Goal: Check status: Check status

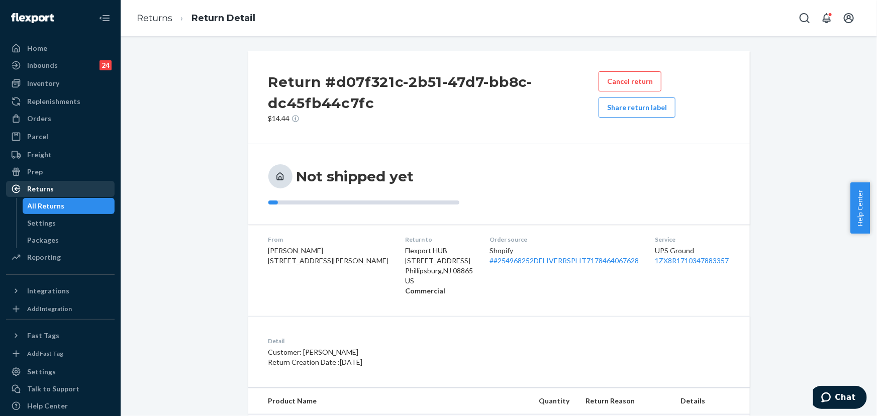
click at [34, 191] on div "Returns" at bounding box center [40, 189] width 27 height 10
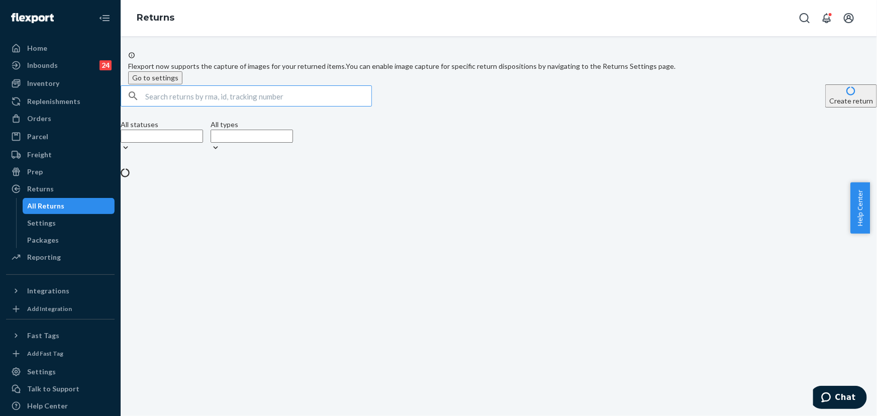
click at [237, 106] on input "text" at bounding box center [258, 96] width 226 height 20
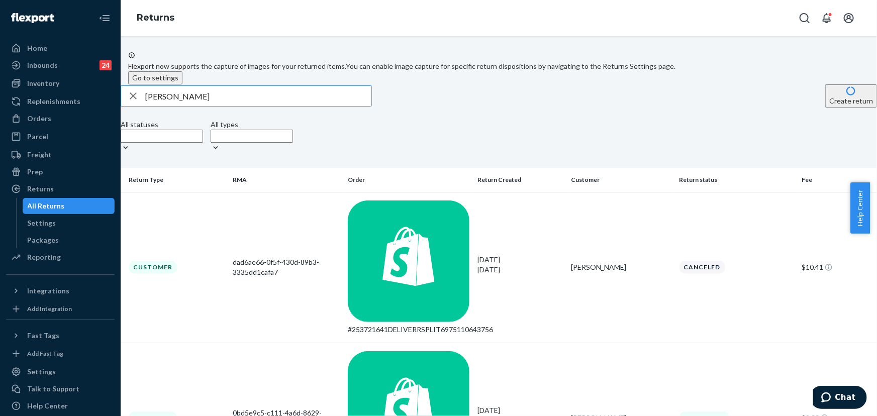
type input "[PERSON_NAME]"
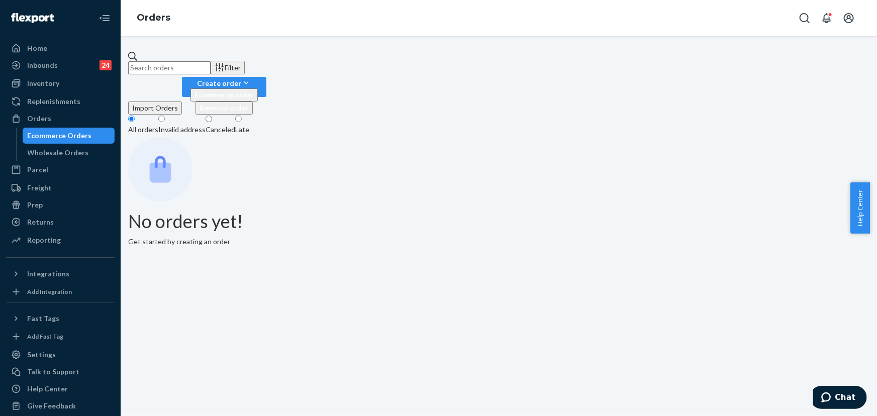
click at [211, 67] on input "text" at bounding box center [169, 67] width 82 height 13
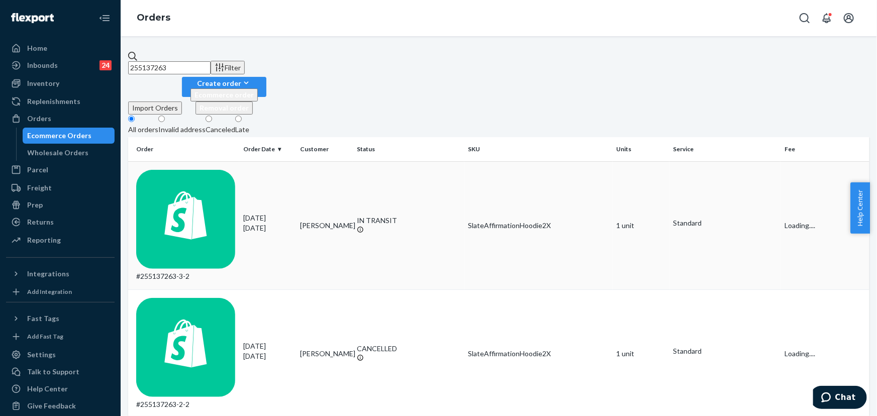
type input "255137263"
click at [381, 162] on td "IN TRANSIT" at bounding box center [408, 225] width 111 height 128
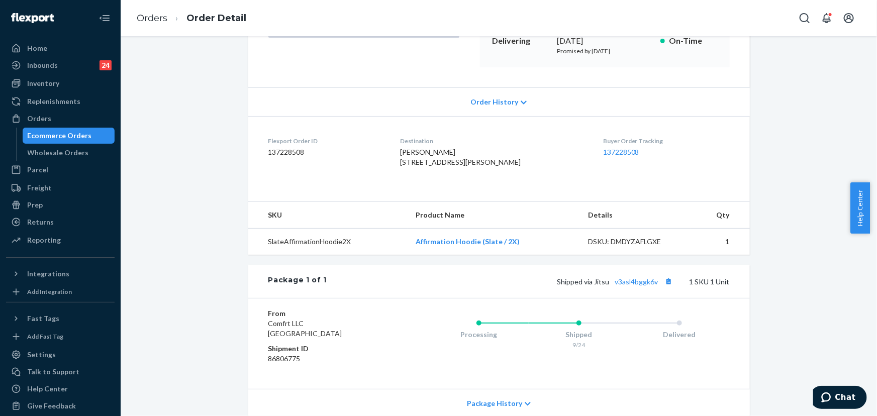
scroll to position [182, 0]
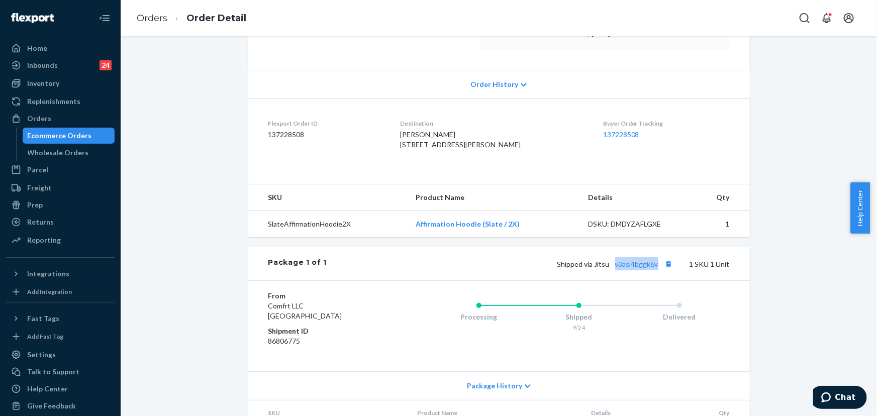
drag, startPoint x: 656, startPoint y: 286, endPoint x: 612, endPoint y: 287, distance: 43.2
click at [612, 270] on div "Shipped via Jitsu v3asl4bggk6v 1 SKU 1 Unit" at bounding box center [528, 263] width 402 height 13
copy link "v3asl4bggk6v"
drag, startPoint x: 606, startPoint y: 284, endPoint x: 593, endPoint y: 284, distance: 13.6
click at [593, 268] on span "Shipped via Jitsu v3asl4bggk6v" at bounding box center [616, 264] width 118 height 9
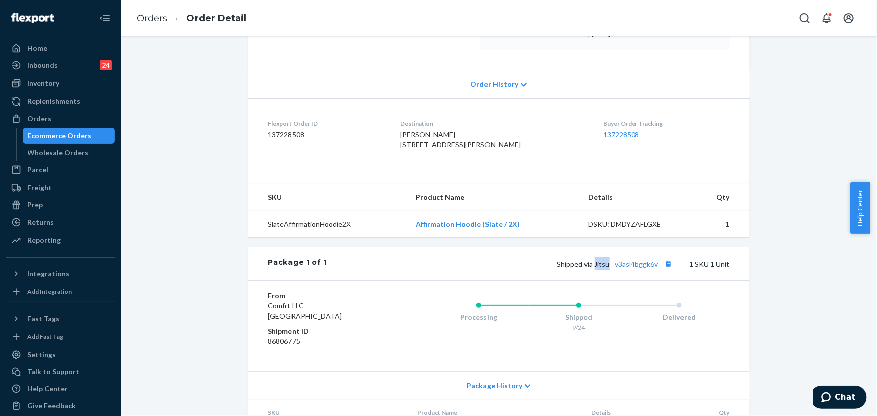
copy span "Jitsu"
drag, startPoint x: 521, startPoint y: 243, endPoint x: 397, endPoint y: 244, distance: 123.6
click at [402, 238] on tr "SlateAffirmationHoodie2X Affirmation Hoodie (Slate / 2X) DSKU: DMDYZAFLGXE 1" at bounding box center [498, 224] width 501 height 27
copy tr "Affirmation Hoodie (Slate / 2X)"
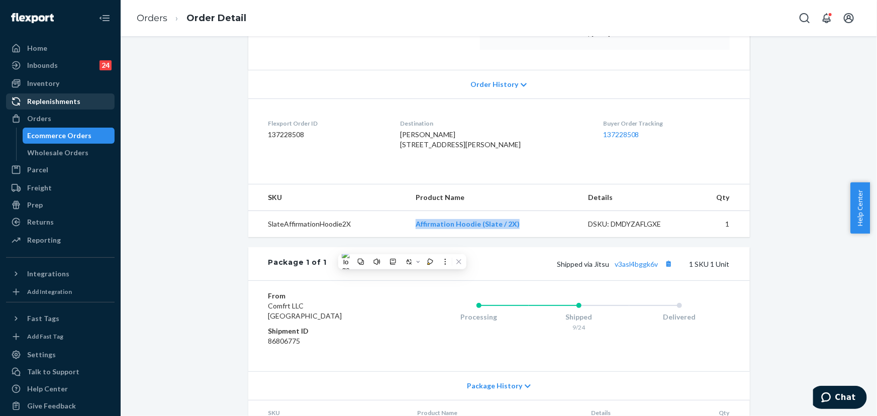
click at [55, 115] on div "Orders" at bounding box center [60, 119] width 107 height 14
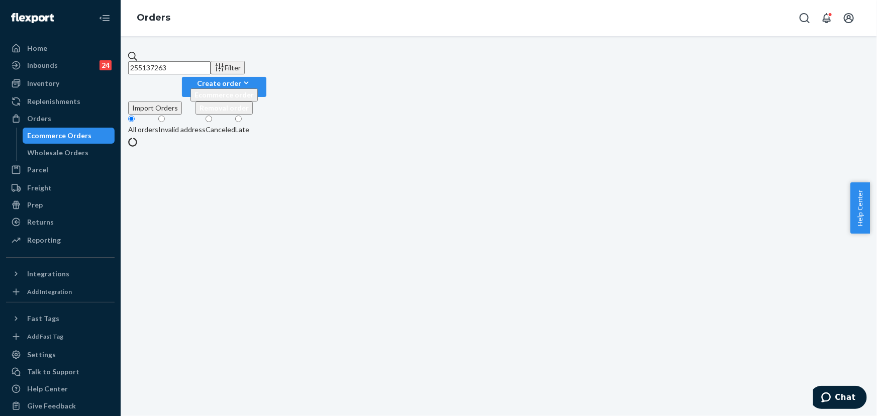
click at [211, 61] on input "255137263" at bounding box center [169, 67] width 82 height 13
paste input "SK-CICNE2LE"
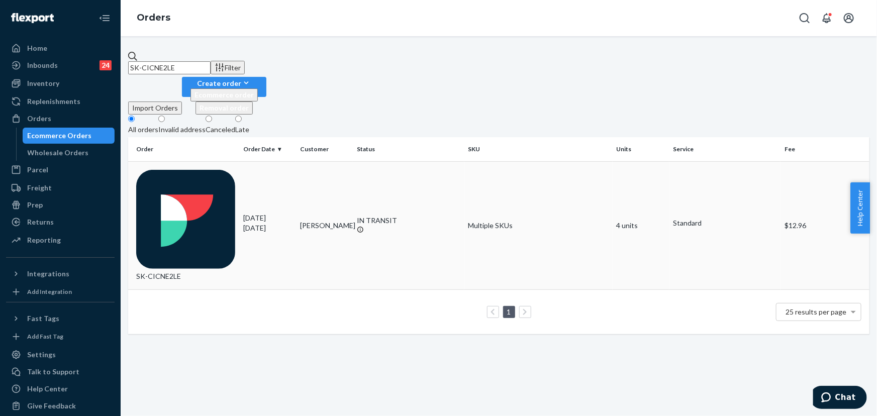
type input "SK-CICNE2LE"
click at [363, 216] on div "IN TRANSIT" at bounding box center [408, 221] width 103 height 10
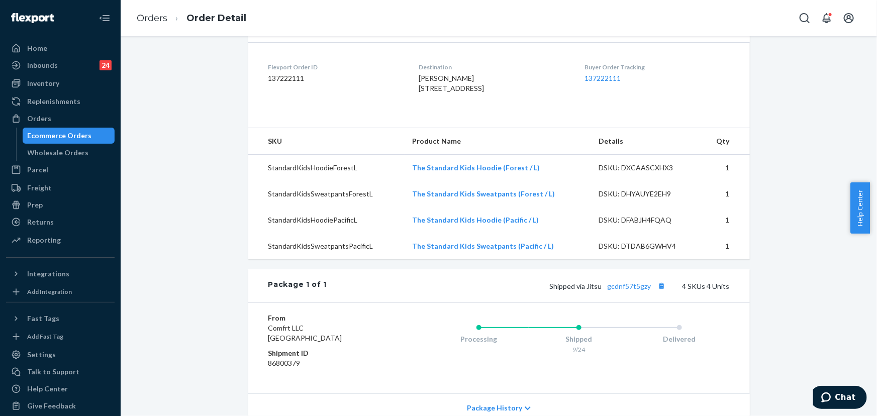
scroll to position [274, 0]
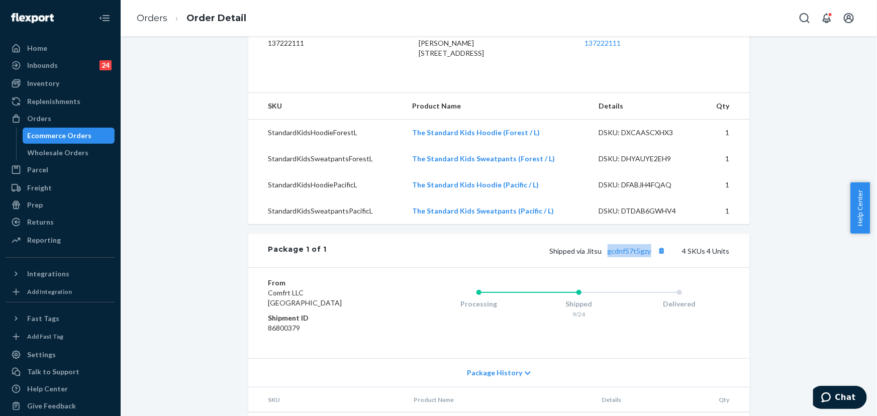
drag, startPoint x: 649, startPoint y: 272, endPoint x: 606, endPoint y: 274, distance: 43.3
click at [606, 257] on div "Shipped via Jitsu gcdnf57t5gzy 4 SKUs 4 Units" at bounding box center [528, 250] width 402 height 13
copy link "gcdnf57t5gzy"
drag, startPoint x: 601, startPoint y: 271, endPoint x: 586, endPoint y: 272, distance: 14.6
click at [586, 255] on span "Shipped via Jitsu gcdnf57t5gzy" at bounding box center [609, 251] width 119 height 9
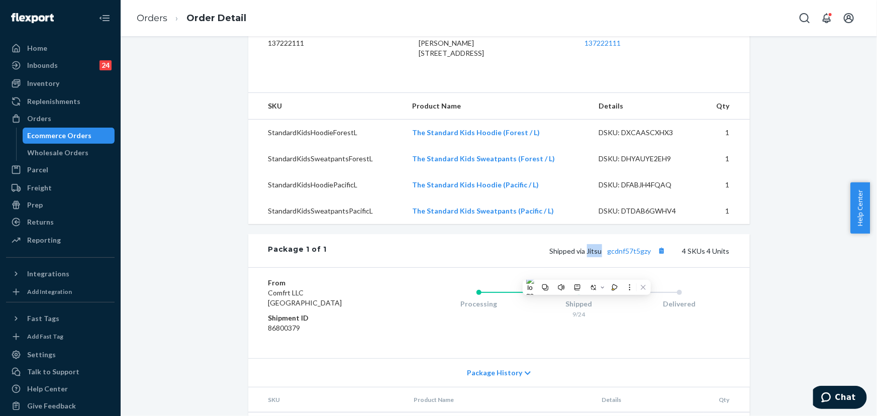
copy span "Jitsu"
drag, startPoint x: 535, startPoint y: 151, endPoint x: 414, endPoint y: 153, distance: 121.1
click at [414, 146] on td "The Standard Kids Hoodie (Forest / L)" at bounding box center [497, 133] width 186 height 27
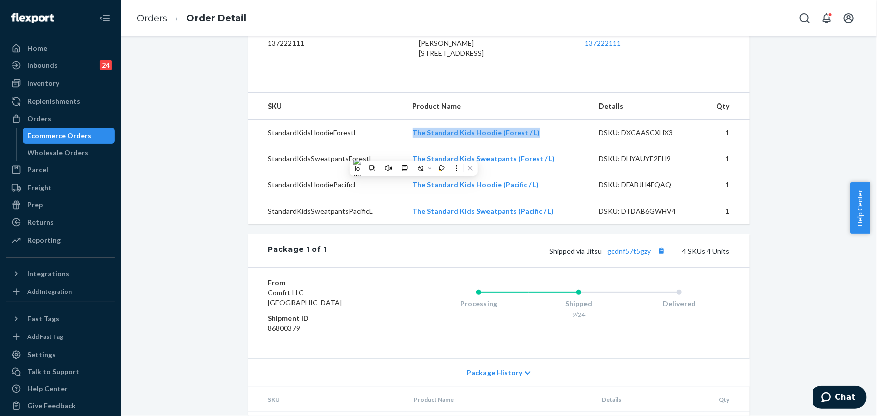
copy link "The Standard Kids Hoodie (Forest / L)"
click at [559, 172] on td "The Standard Kids Sweatpants (Forest / L)" at bounding box center [497, 159] width 186 height 26
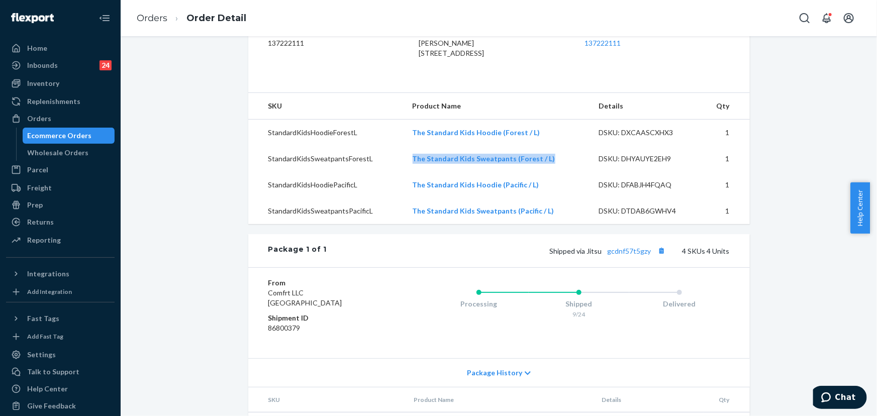
drag, startPoint x: 554, startPoint y: 179, endPoint x: 400, endPoint y: 181, distance: 154.3
click at [400, 172] on tr "StandardKidsSweatpantsForestL The Standard Kids Sweatpants (Forest / L) DSKU: D…" at bounding box center [498, 159] width 501 height 26
copy tr "The Standard Kids Sweatpants (Forest / L)"
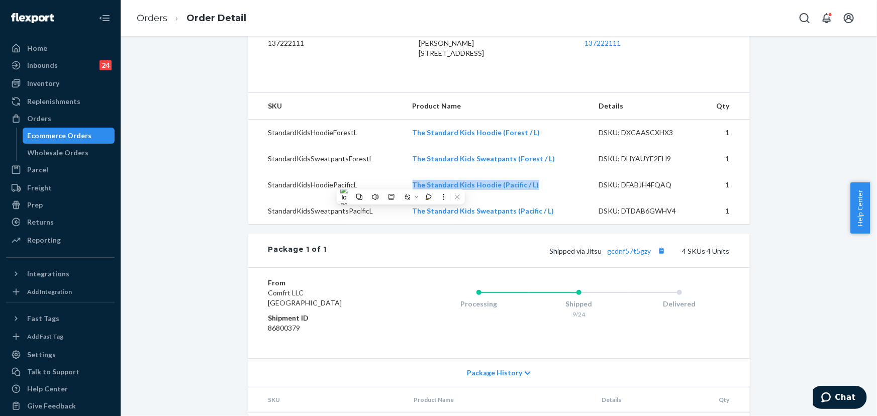
drag, startPoint x: 537, startPoint y: 208, endPoint x: 408, endPoint y: 210, distance: 128.6
click at [408, 198] on td "The Standard Kids Hoodie (Pacific / L)" at bounding box center [497, 185] width 186 height 26
copy link "The Standard Kids Hoodie (Pacific / L)"
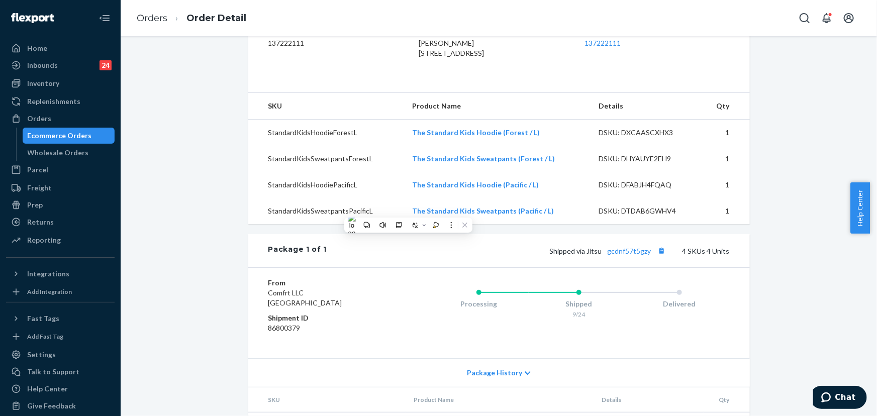
click at [561, 218] on td "The Standard Kids Sweatpants (Pacific / L)" at bounding box center [497, 211] width 186 height 26
drag, startPoint x: 558, startPoint y: 231, endPoint x: 414, endPoint y: 237, distance: 144.3
click at [414, 224] on td "The Standard Kids Sweatpants (Pacific / L)" at bounding box center [497, 211] width 186 height 26
copy link "The Standard Kids Sweatpants (Pacific / L)"
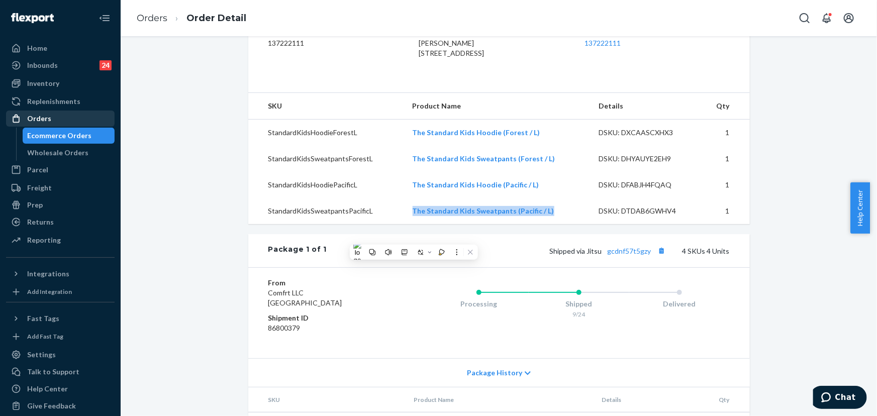
click at [58, 115] on div "Orders" at bounding box center [60, 119] width 107 height 14
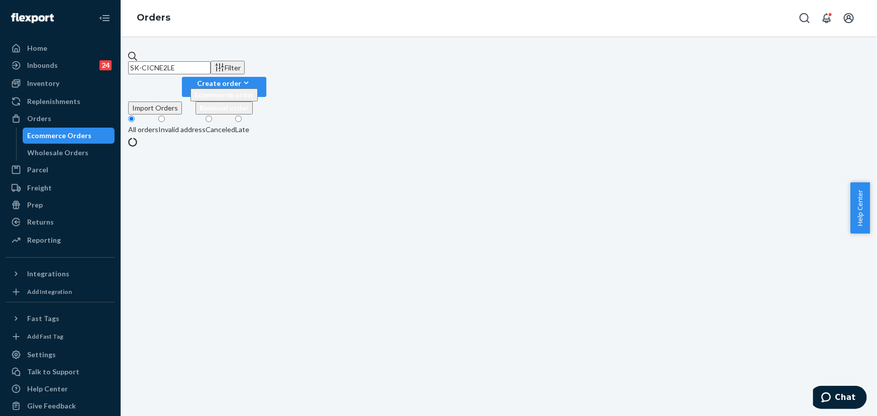
click at [211, 68] on input "SK-CICNE2LE" at bounding box center [169, 67] width 82 height 13
paste input "255257825"
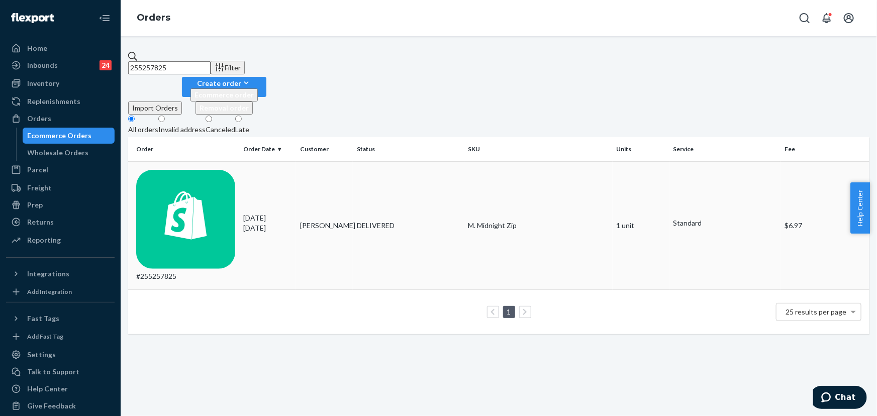
type input "255257825"
click at [382, 221] on div "DELIVERED" at bounding box center [408, 226] width 103 height 10
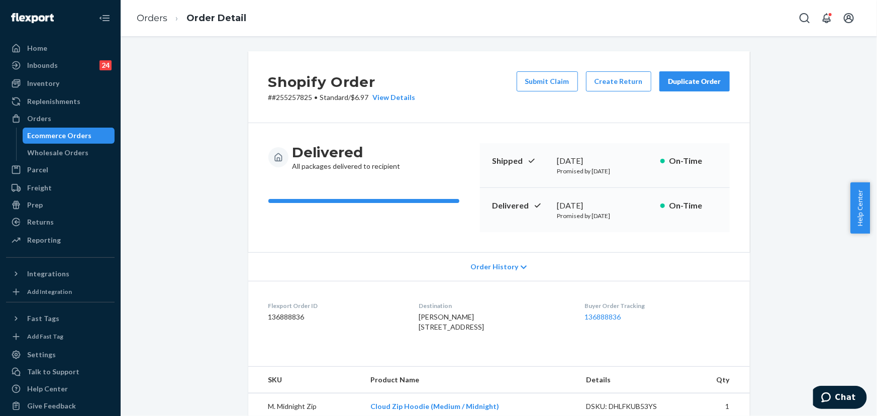
drag, startPoint x: 619, startPoint y: 205, endPoint x: 552, endPoint y: 208, distance: 66.4
click at [552, 208] on div "Delivered September 19, 2025 Promised by September 29, 2025 On-Time" at bounding box center [605, 210] width 250 height 44
copy div "September 19, 2025"
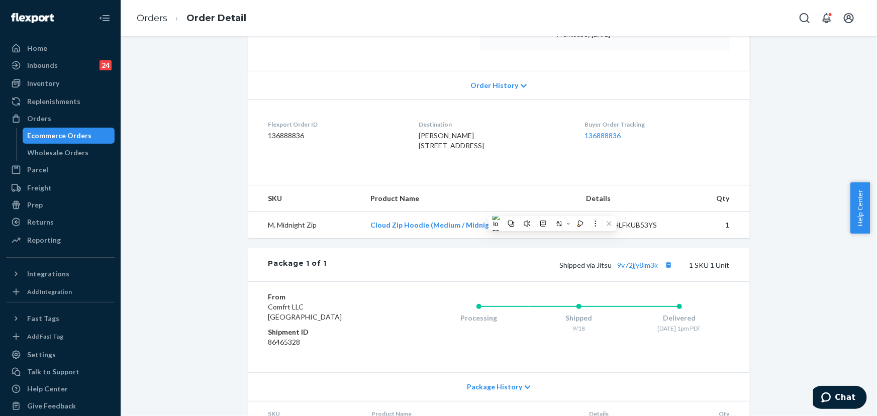
scroll to position [182, 0]
drag, startPoint x: 482, startPoint y: 152, endPoint x: 405, endPoint y: 141, distance: 77.2
click at [405, 141] on dl "Flexport Order ID 136888836 Destination Lillianne Shankhour 14745 Caminito Oren…" at bounding box center [498, 135] width 501 height 75
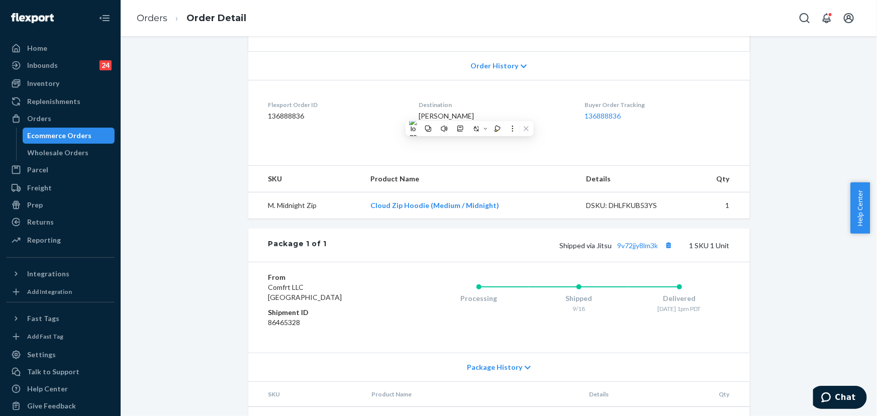
scroll to position [250, 0]
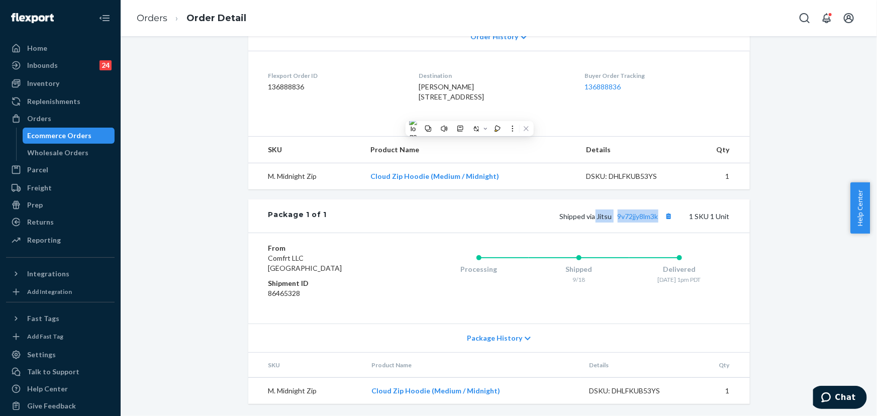
drag, startPoint x: 644, startPoint y: 220, endPoint x: 592, endPoint y: 219, distance: 51.8
click at [592, 219] on span "Shipped via Jitsu 9v72jjy8lm3k" at bounding box center [618, 216] width 116 height 9
click at [648, 231] on div "Package 1 of 1 Shipped via Jitsu 9v72jjy8lm3k 1 SKU 1 Unit" at bounding box center [498, 215] width 501 height 33
drag, startPoint x: 657, startPoint y: 220, endPoint x: 592, endPoint y: 220, distance: 64.8
click at [593, 220] on span "Shipped via Jitsu 9v72jjy8lm3k" at bounding box center [618, 216] width 116 height 9
